Goal: Task Accomplishment & Management: Manage account settings

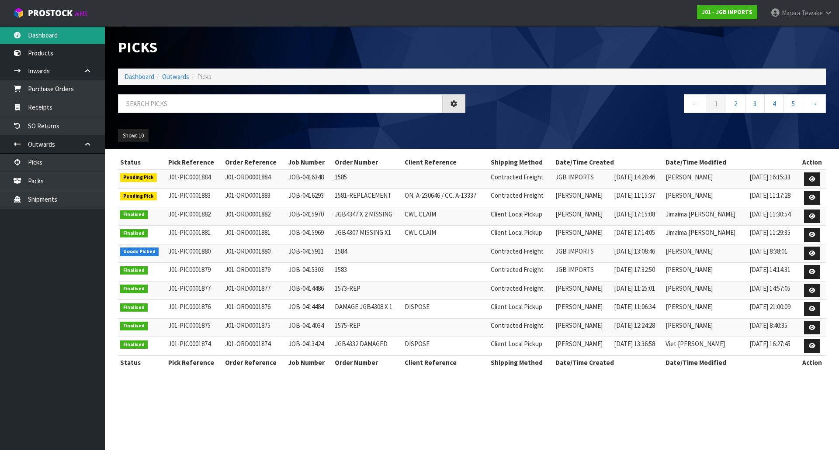
drag, startPoint x: 45, startPoint y: 37, endPoint x: 49, endPoint y: 41, distance: 4.9
click at [46, 37] on link "Dashboard" at bounding box center [52, 35] width 105 height 18
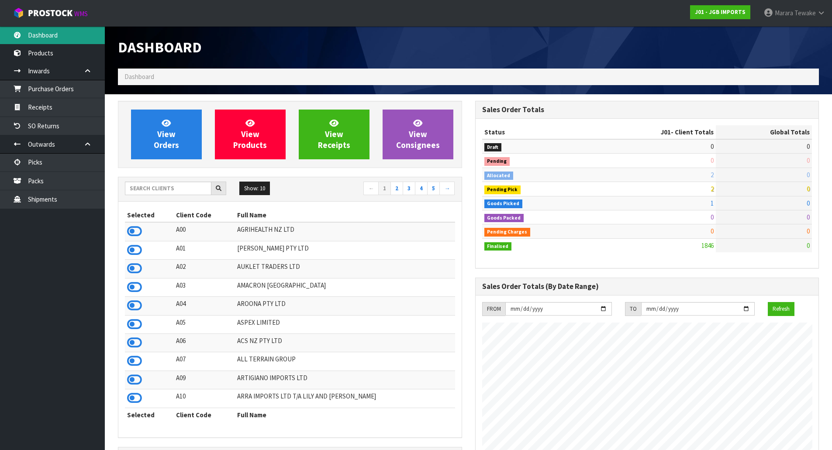
scroll to position [662, 357]
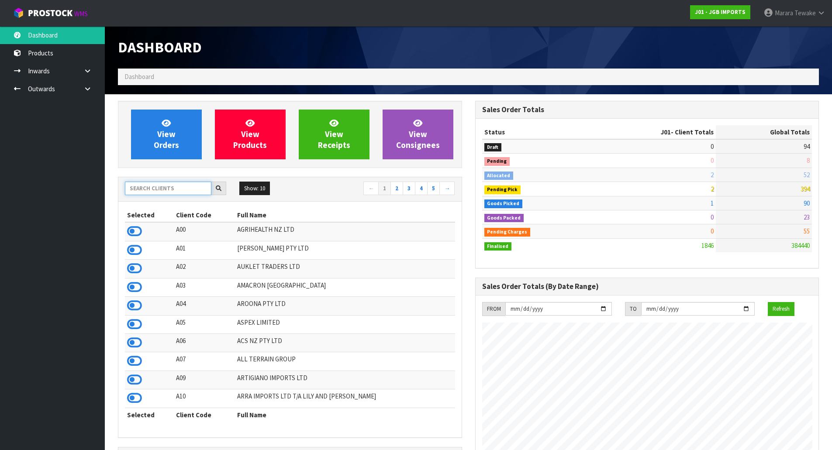
click at [188, 186] on input "text" at bounding box center [168, 189] width 87 height 14
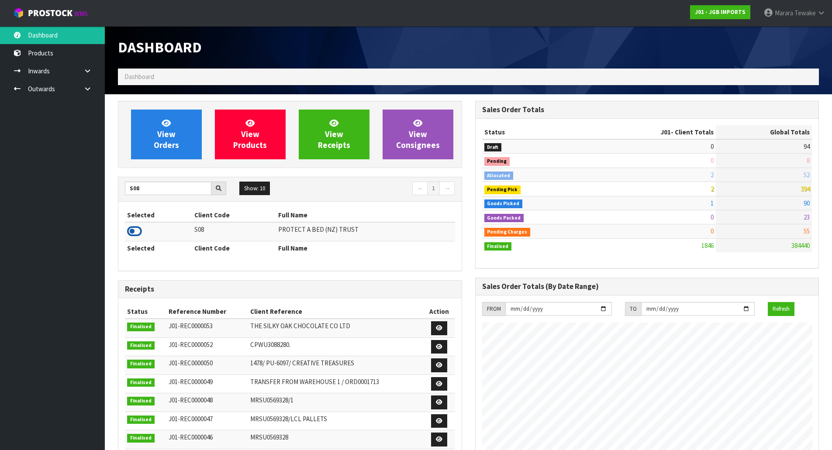
click at [134, 232] on icon at bounding box center [134, 231] width 15 height 13
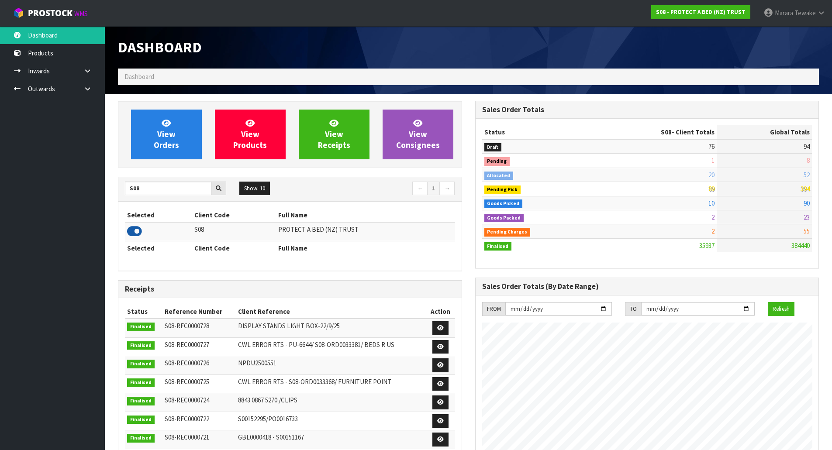
scroll to position [662, 357]
drag, startPoint x: 150, startPoint y: 189, endPoint x: 128, endPoint y: 178, distance: 25.2
click at [128, 180] on div "S08 Show: 10 5 10 25 50 ← 1 →" at bounding box center [289, 189] width 343 height 24
click at [172, 187] on input "S08" at bounding box center [168, 189] width 87 height 14
click at [143, 191] on input "S08" at bounding box center [168, 189] width 87 height 14
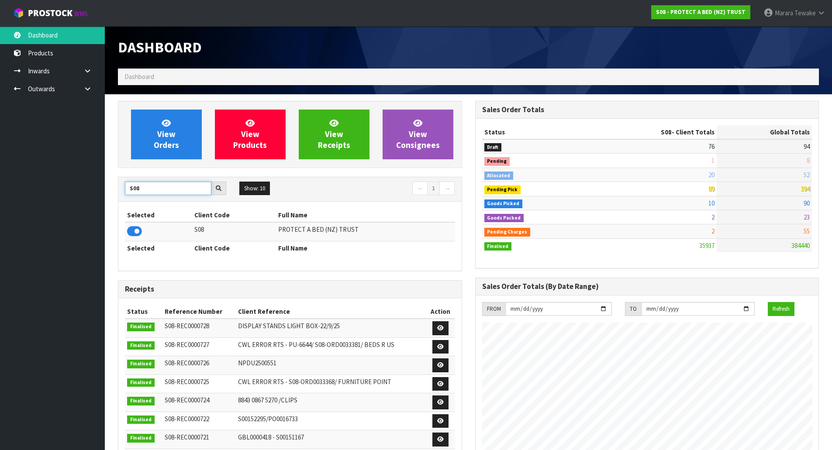
click at [139, 190] on input "S08" at bounding box center [168, 189] width 87 height 14
type input "K01"
click at [133, 227] on icon at bounding box center [134, 231] width 15 height 13
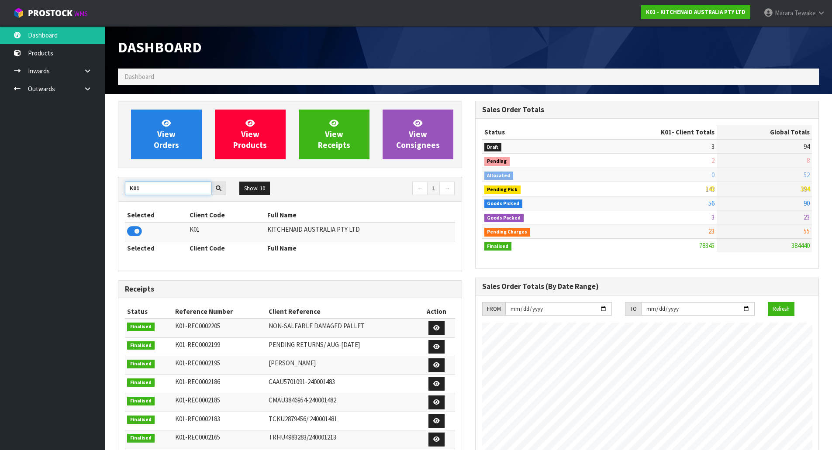
drag, startPoint x: 144, startPoint y: 188, endPoint x: 103, endPoint y: 184, distance: 41.3
click at [105, 184] on section "View Orders View Products View Receipts View Consignees K01 Show: 10 5 10 25 50…" at bounding box center [469, 432] width 728 height 676
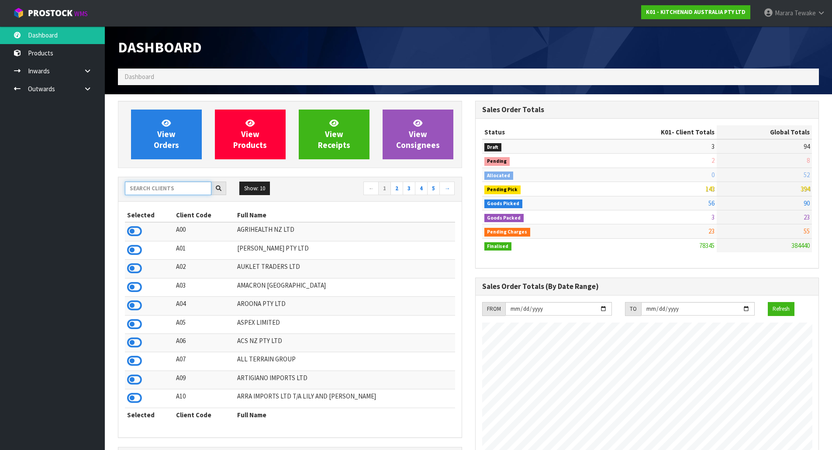
click at [143, 192] on input "text" at bounding box center [168, 189] width 87 height 14
click at [143, 195] on div at bounding box center [175, 189] width 101 height 14
click at [152, 187] on input "text" at bounding box center [168, 189] width 87 height 14
click at [163, 185] on input "text" at bounding box center [168, 189] width 87 height 14
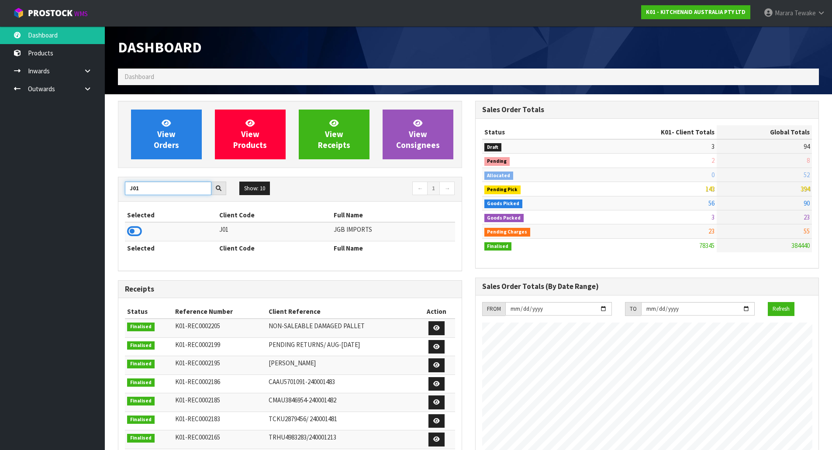
drag, startPoint x: 156, startPoint y: 187, endPoint x: 87, endPoint y: 181, distance: 70.2
click at [88, 181] on body "Toggle navigation ProStock WMS K01 - KITCHENAID AUSTRALIA PTY LTD Marara Tewake…" at bounding box center [416, 225] width 832 height 450
drag, startPoint x: 149, startPoint y: 192, endPoint x: 108, endPoint y: 184, distance: 41.0
click at [114, 188] on div "View Orders View Products View Receipts View Consignees F06 Show: 10 5 10 25 50…" at bounding box center [289, 357] width 357 height 512
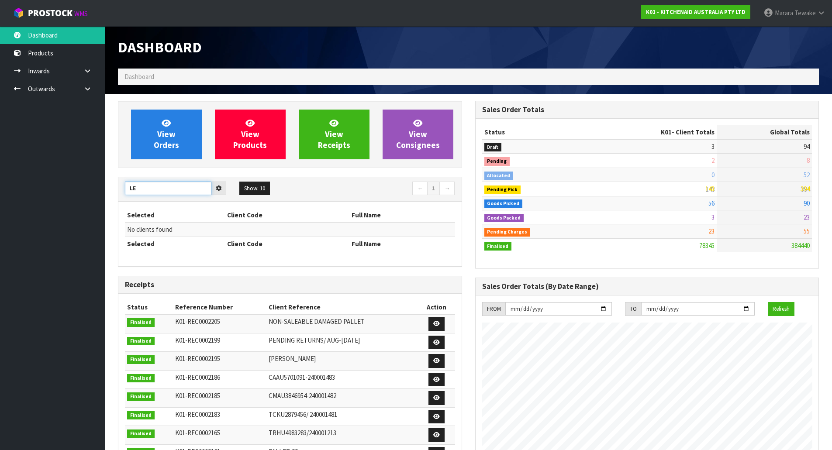
type input "L"
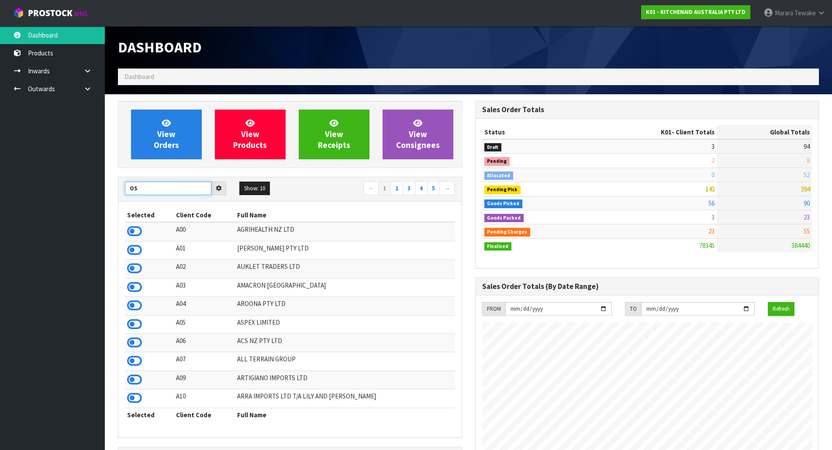
type input "OS"
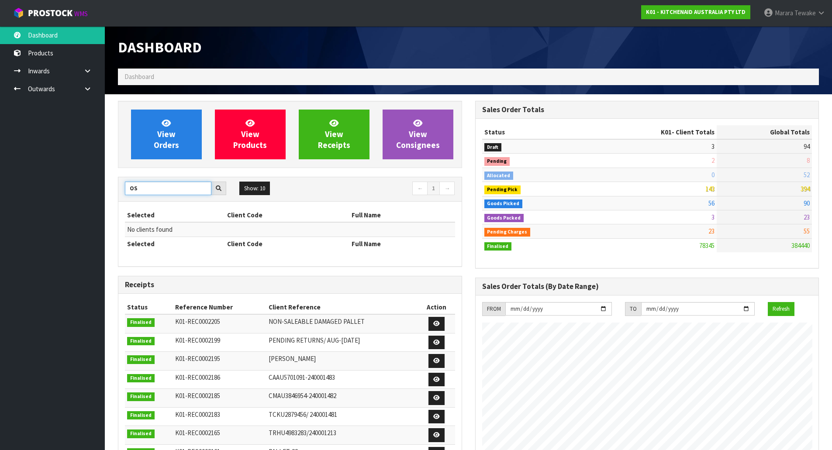
drag, startPoint x: 142, startPoint y: 190, endPoint x: 103, endPoint y: 177, distance: 40.9
click at [105, 178] on section "View Orders View Products View Receipts View Consignees OS Show: 10 5 10 25 50 ←" at bounding box center [469, 432] width 728 height 676
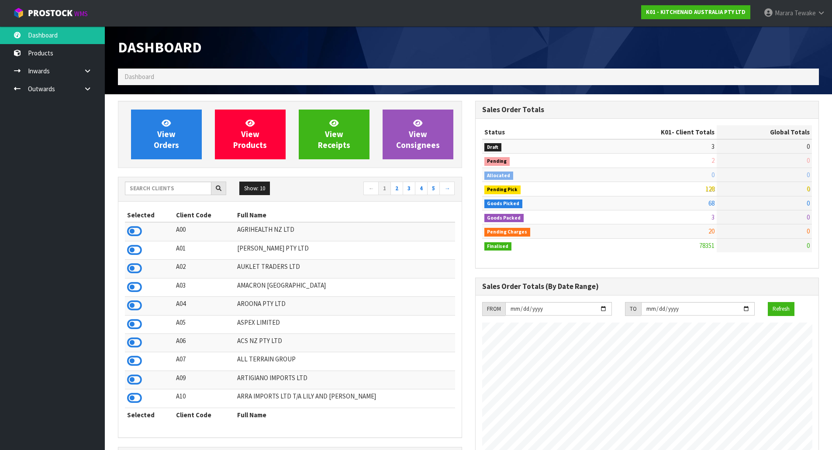
scroll to position [662, 357]
click at [159, 190] on input "text" at bounding box center [168, 189] width 87 height 14
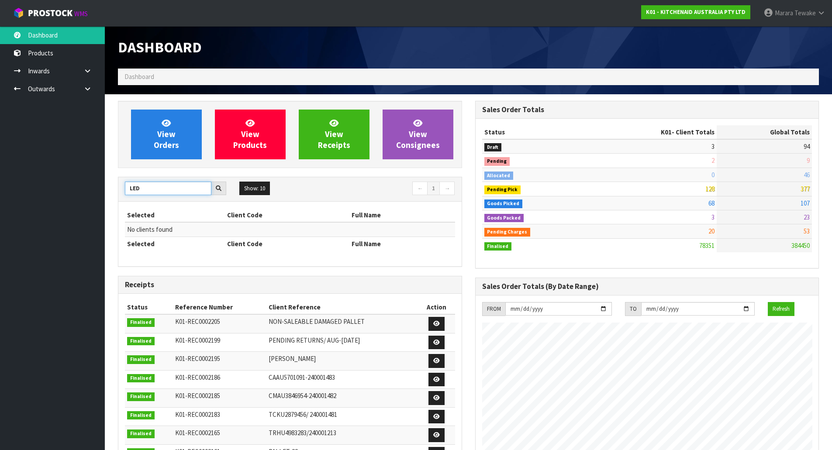
drag, startPoint x: 146, startPoint y: 188, endPoint x: 90, endPoint y: 171, distance: 58.1
click at [93, 174] on body "Toggle navigation ProStock WMS K01 - KITCHENAID AUSTRALIA PTY LTD Marara Tewake…" at bounding box center [416, 225] width 832 height 450
type input "OSPRAY"
drag, startPoint x: 154, startPoint y: 192, endPoint x: 130, endPoint y: 190, distance: 24.1
click at [130, 190] on input "OSPRAY" at bounding box center [168, 189] width 87 height 14
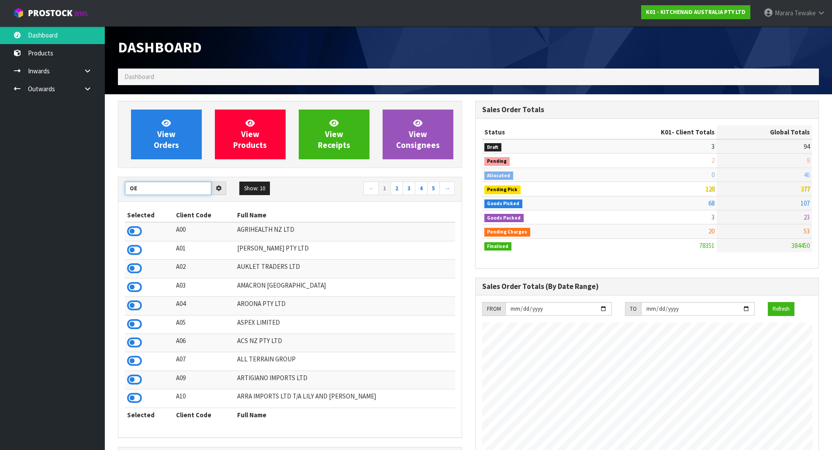
type input "OE"
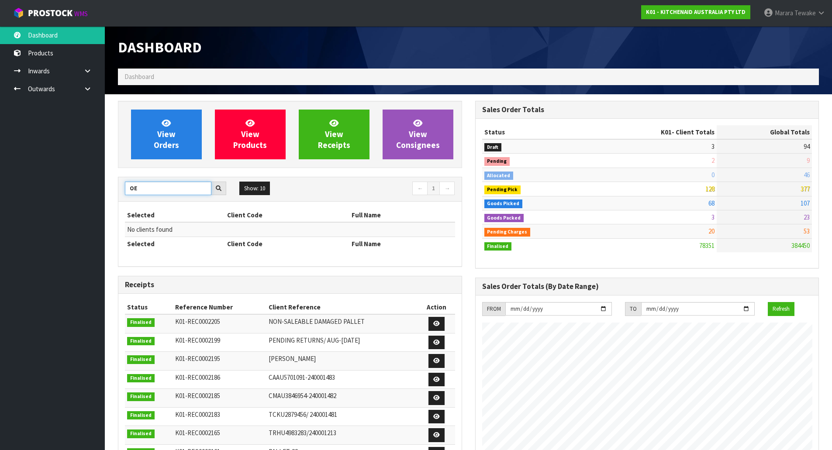
drag, startPoint x: 151, startPoint y: 187, endPoint x: 114, endPoint y: 196, distance: 37.7
click at [115, 196] on div "View Orders View Products View Receipts View Consignees OE Show: 10 5 10 25 50 ←" at bounding box center [289, 354] width 357 height 507
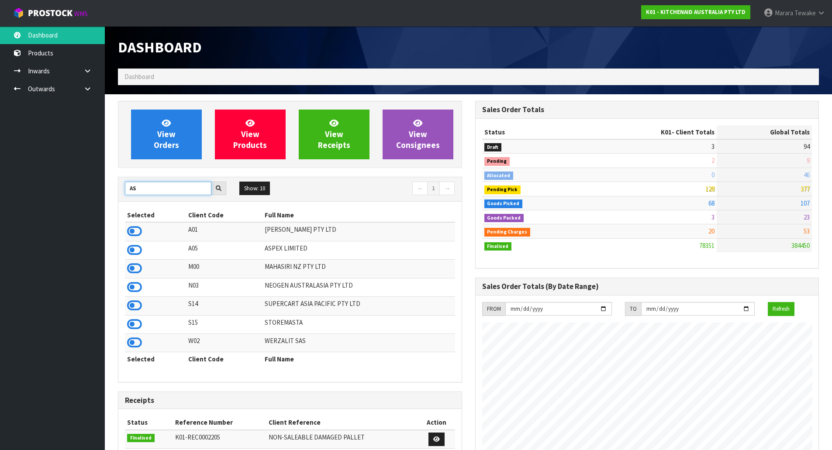
drag, startPoint x: 144, startPoint y: 189, endPoint x: 122, endPoint y: 184, distance: 22.6
click at [122, 184] on div "AS" at bounding box center [175, 189] width 114 height 14
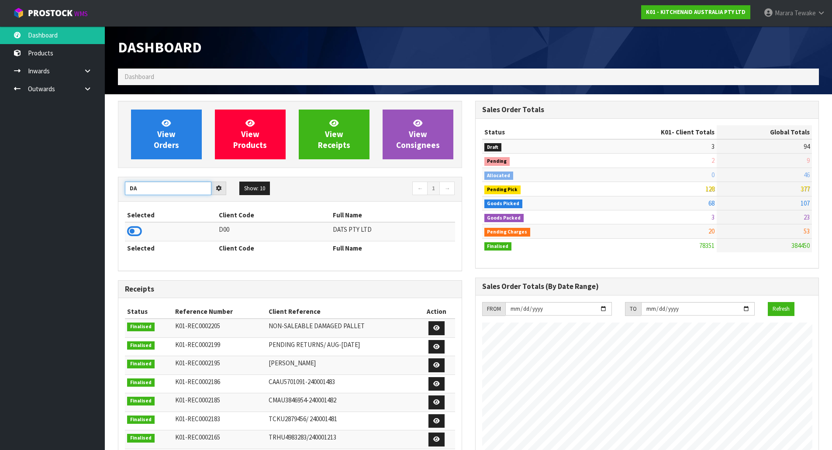
type input "D"
type input "ENSY"
click at [140, 230] on icon at bounding box center [134, 231] width 15 height 13
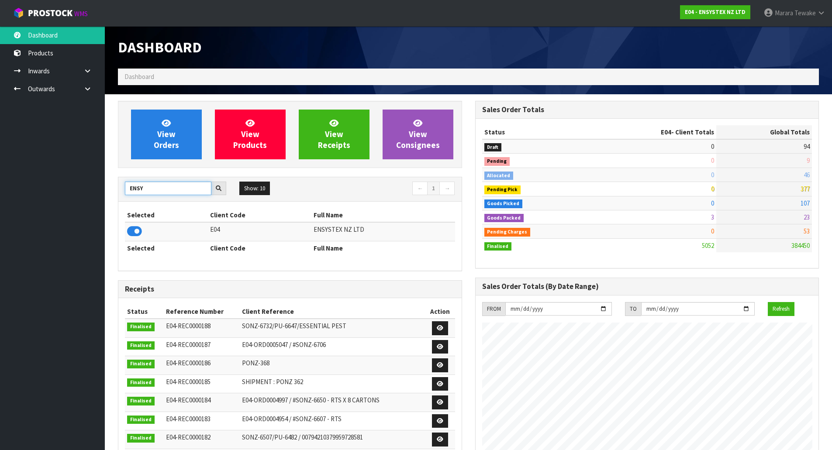
drag, startPoint x: 167, startPoint y: 190, endPoint x: 26, endPoint y: 165, distance: 143.3
click at [59, 170] on body "Toggle navigation ProStock WMS E04 - ENSYSTEX NZ LTD Marara Tewake Logout Dashb…" at bounding box center [416, 225] width 832 height 450
type input "DATS"
click at [134, 232] on icon at bounding box center [134, 231] width 15 height 13
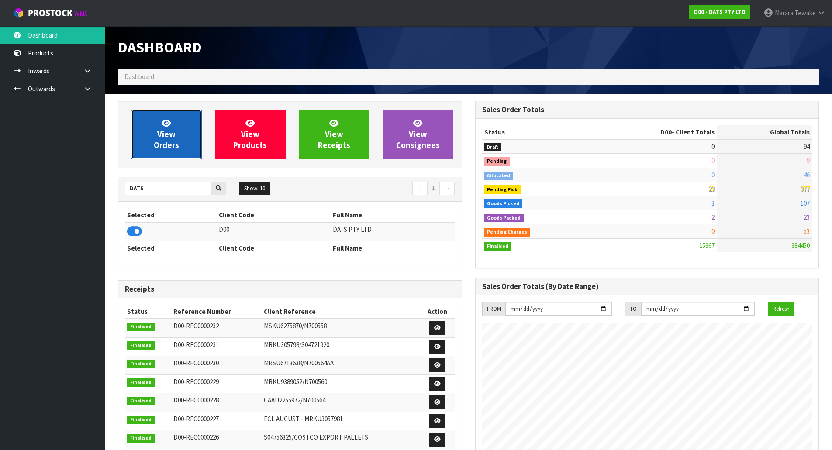
click at [185, 145] on link "View Orders" at bounding box center [166, 135] width 71 height 50
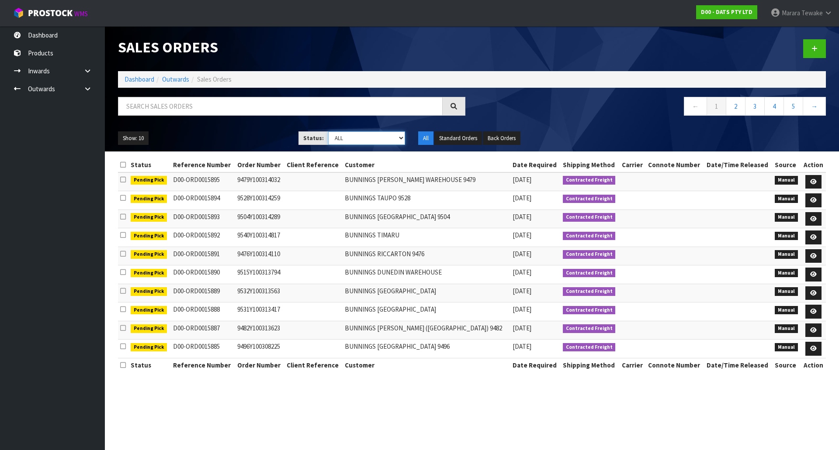
click at [360, 136] on select "Draft Pending Allocated Pending Pick Goods Picked Goods Packed Pending Charges …" at bounding box center [366, 139] width 77 height 14
select select "string:5"
click at [328, 132] on select "Draft Pending Allocated Pending Pick Goods Picked Goods Packed Pending Charges …" at bounding box center [366, 139] width 77 height 14
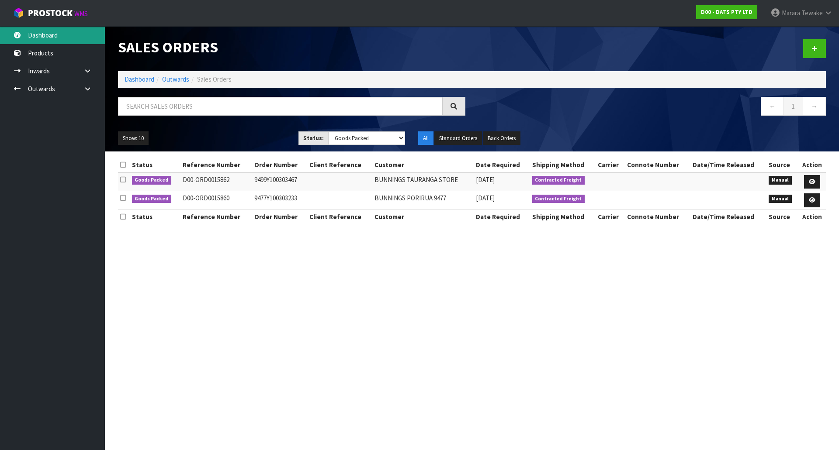
click at [64, 34] on link "Dashboard" at bounding box center [52, 35] width 105 height 18
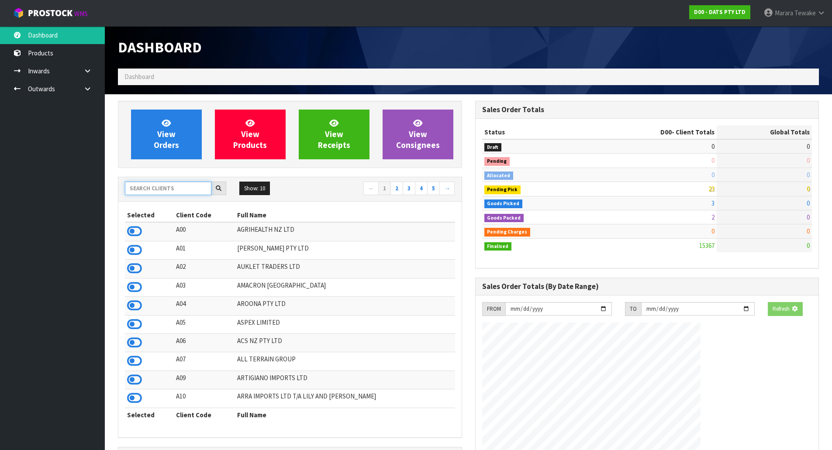
click at [156, 190] on input "text" at bounding box center [168, 189] width 87 height 14
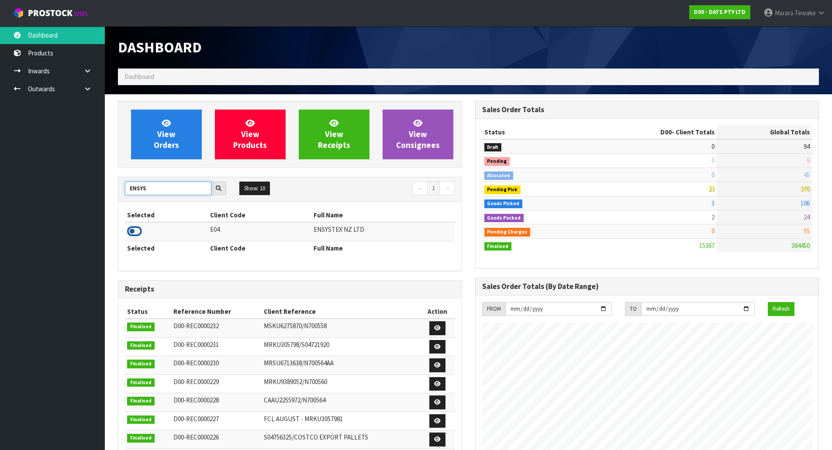
type input "ENSYS"
click at [139, 232] on icon at bounding box center [134, 231] width 15 height 13
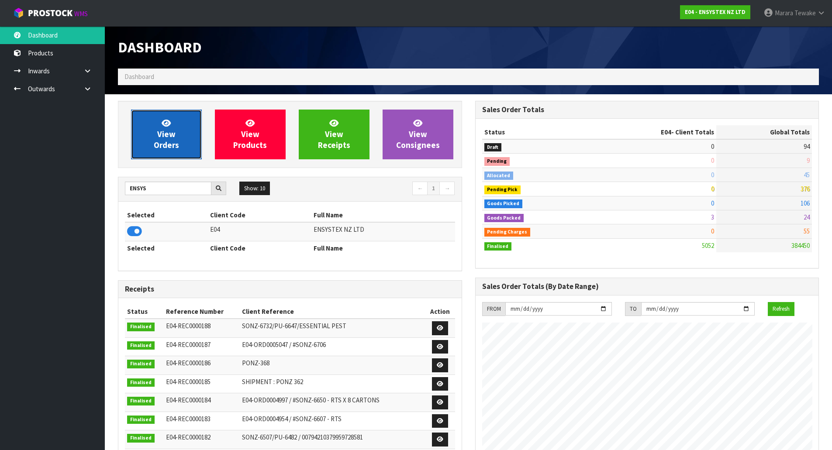
click at [173, 134] on span "View Orders" at bounding box center [166, 134] width 25 height 33
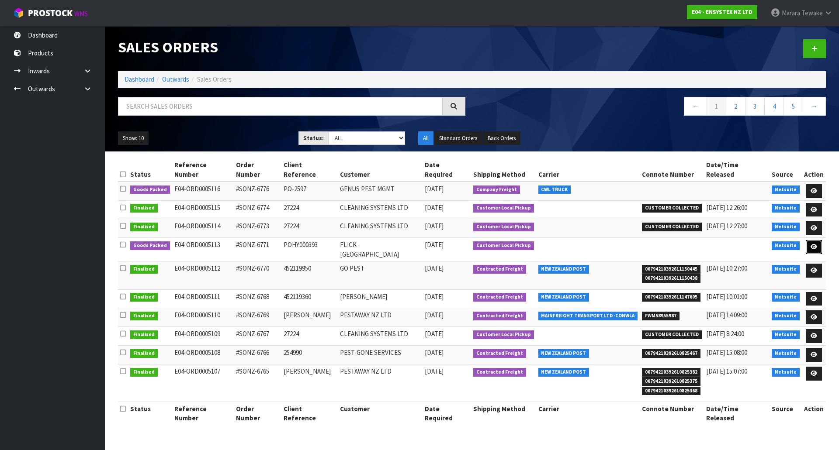
click at [811, 244] on icon at bounding box center [814, 247] width 7 height 6
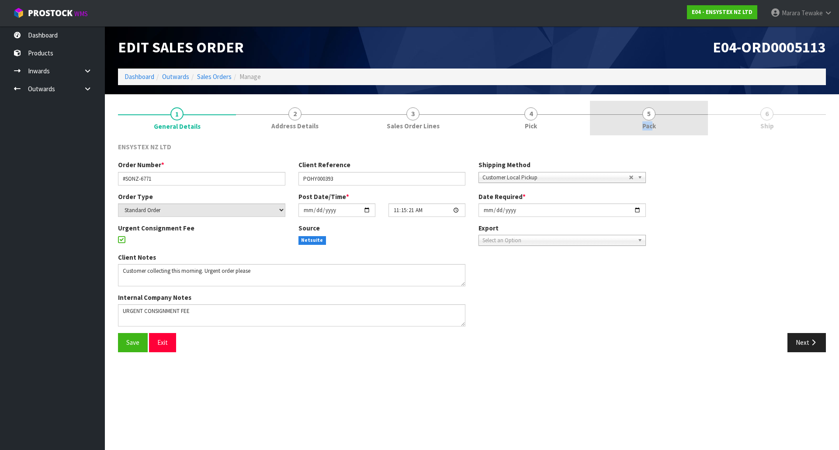
click at [653, 122] on span "Pack" at bounding box center [649, 125] width 14 height 9
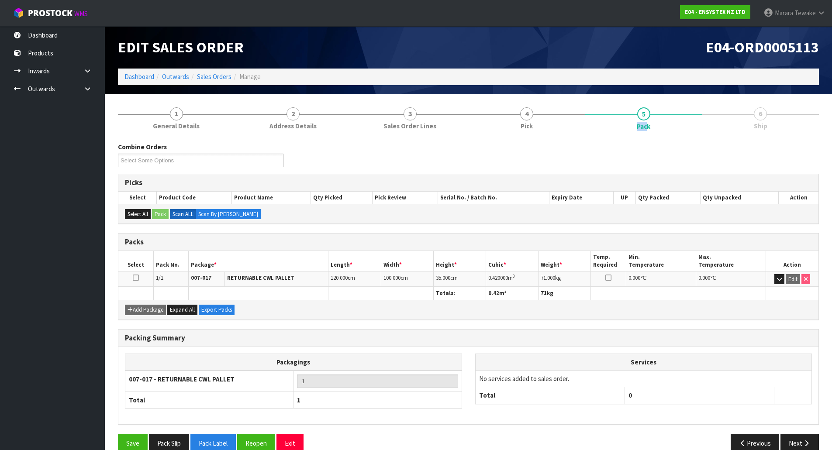
scroll to position [16, 0]
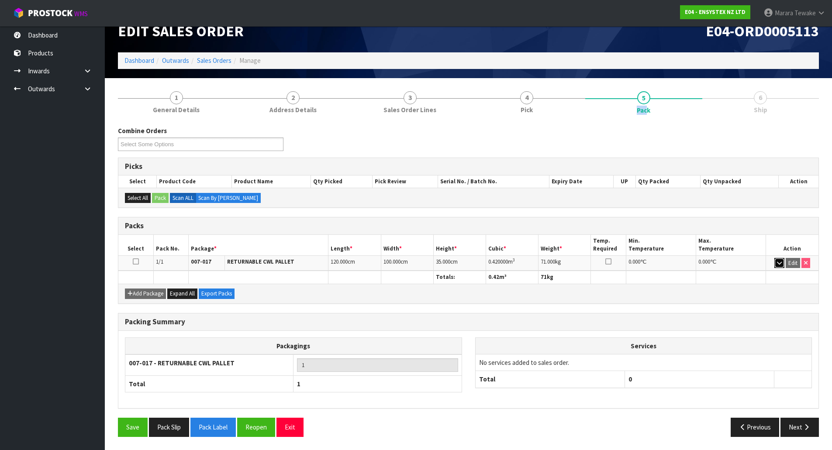
click at [781, 262] on icon "button" at bounding box center [779, 263] width 5 height 6
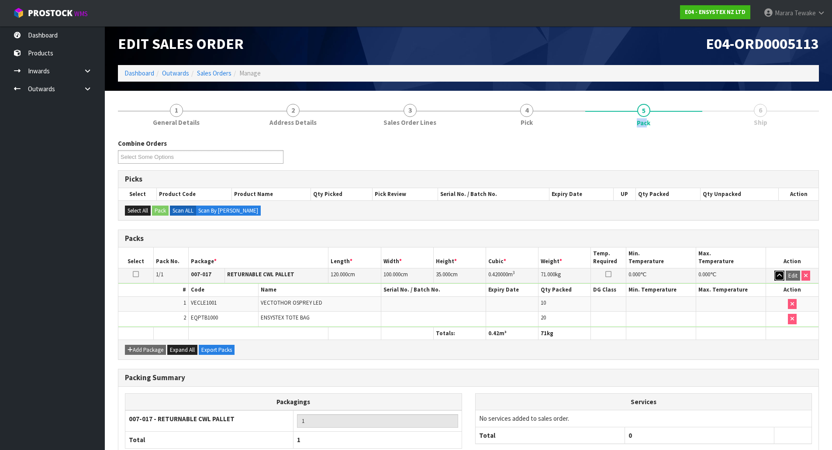
scroll to position [0, 0]
